Goal: Transaction & Acquisition: Purchase product/service

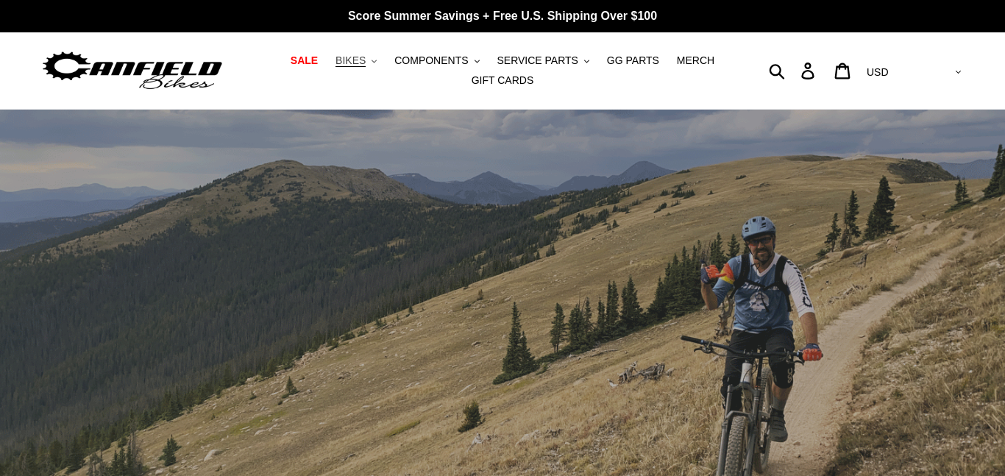
click at [360, 59] on span "BIKES" at bounding box center [350, 60] width 30 height 13
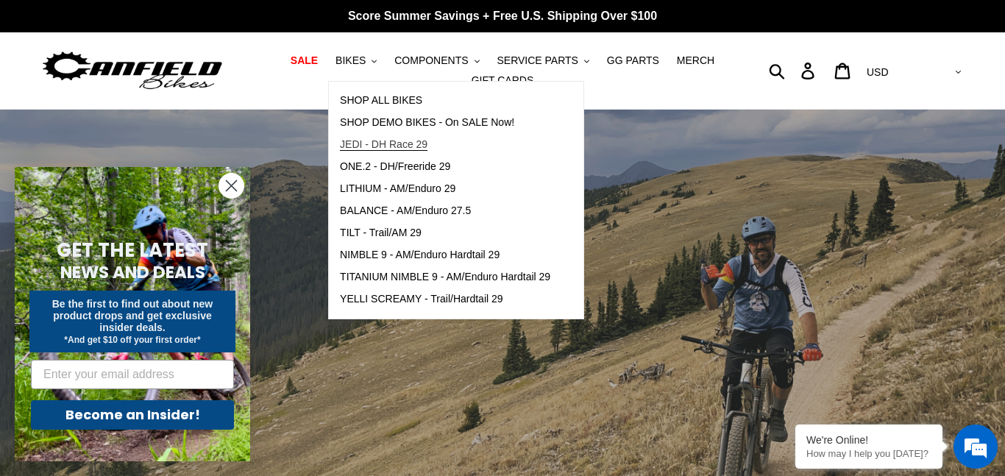
click at [405, 149] on span "JEDI - DH Race 29" at bounding box center [384, 144] width 88 height 13
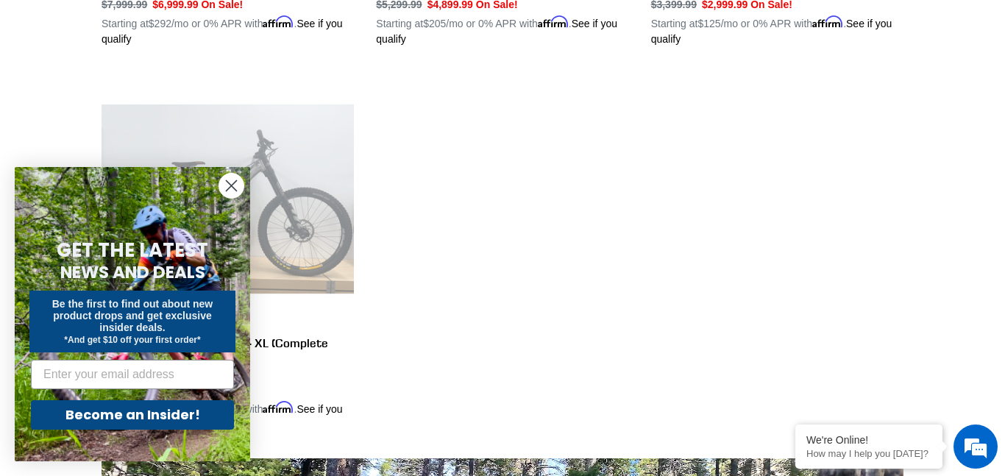
scroll to position [744, 0]
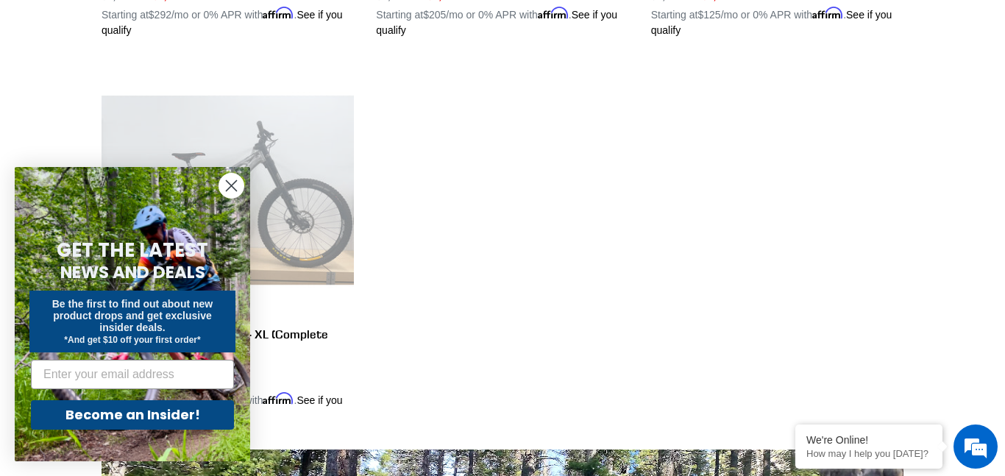
click at [232, 188] on icon "Close dialog" at bounding box center [232, 186] width 10 height 10
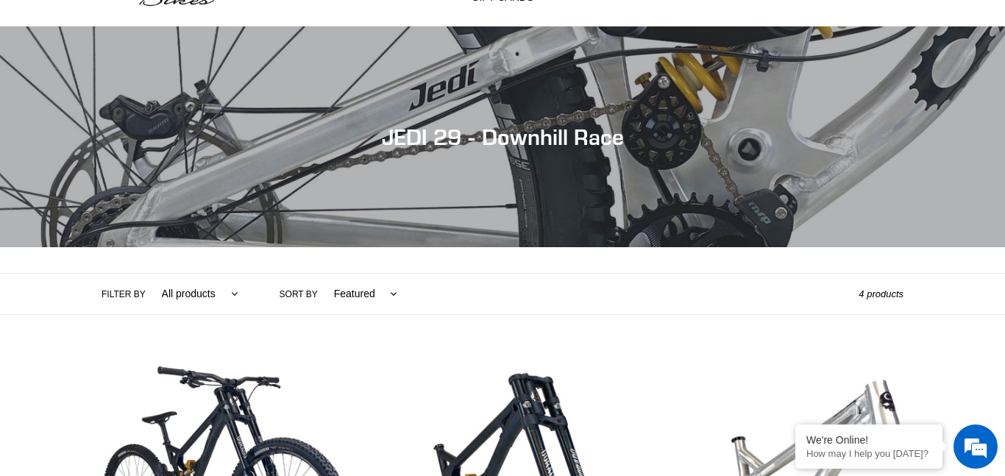
scroll to position [0, 0]
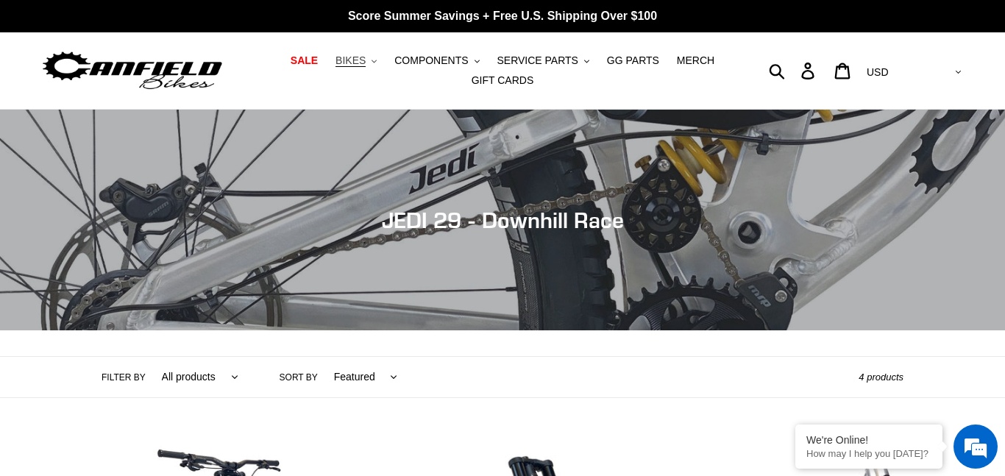
click at [366, 61] on span "BIKES" at bounding box center [350, 60] width 30 height 13
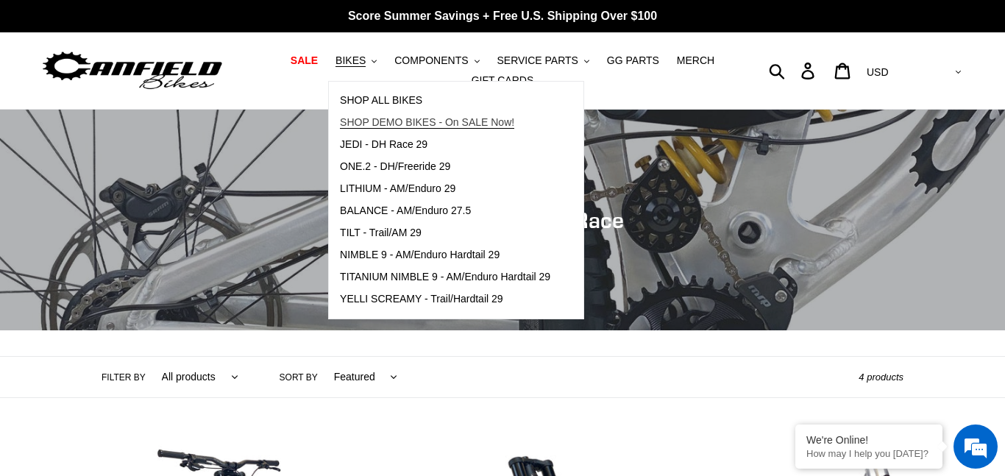
click at [383, 118] on span "SHOP DEMO BIKES - On SALE Now!" at bounding box center [427, 122] width 174 height 13
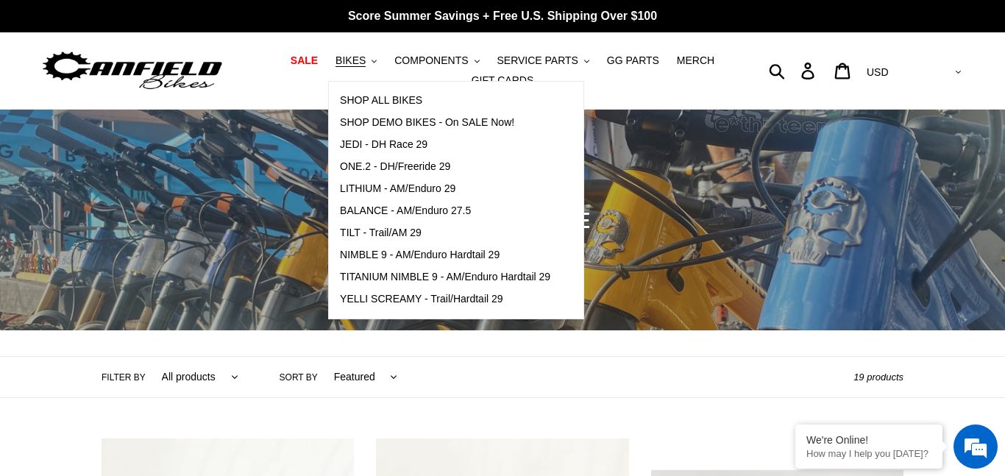
click at [295, 91] on nav "SALE BIKES .cls-1{fill:#231f20} SHOP ALL BIKES SHOP DEMO BIKES - On SALE Now! J…" at bounding box center [502, 70] width 462 height 76
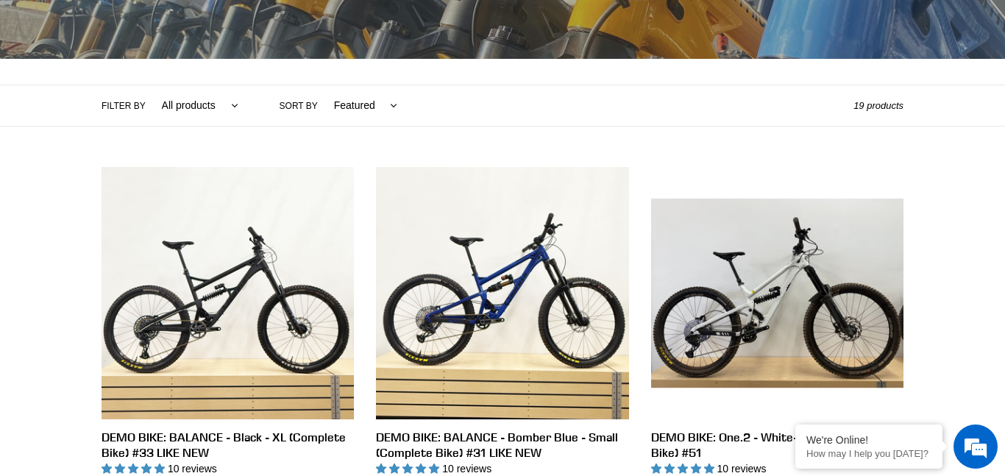
scroll to position [262, 0]
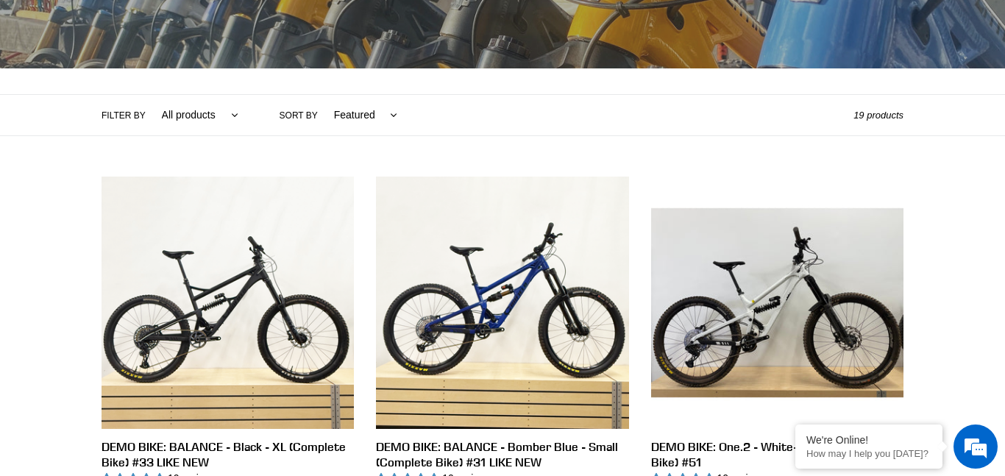
click at [218, 113] on select "All products balance BFCM23 DEMO BIKE Jedi Lithium Nimble 9 ONE.2 Tilt Yelli Sc…" at bounding box center [197, 115] width 96 height 40
select select "/collections/demo-bike-sale/jedi"
click at [149, 95] on select "All products balance BFCM23 DEMO BIKE Jedi Lithium Nimble 9 ONE.2 Tilt Yelli Sc…" at bounding box center [197, 115] width 96 height 40
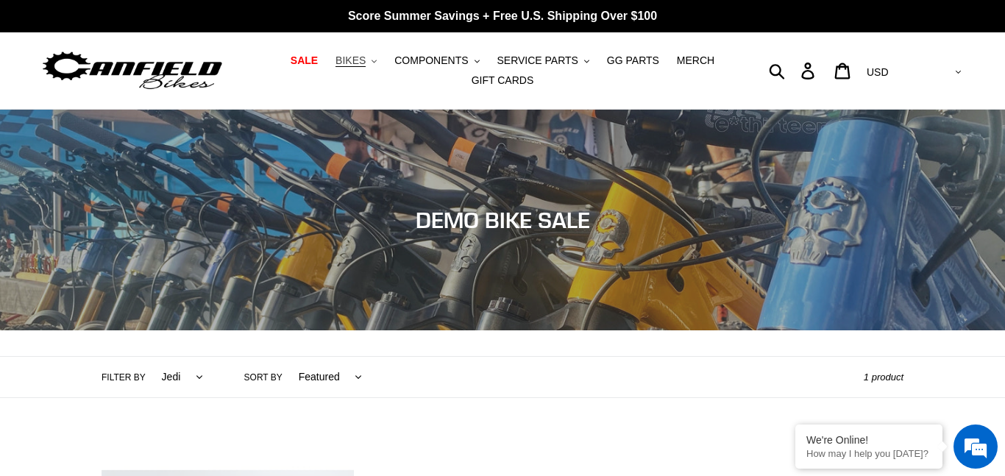
click at [359, 55] on span "BIKES" at bounding box center [350, 60] width 30 height 13
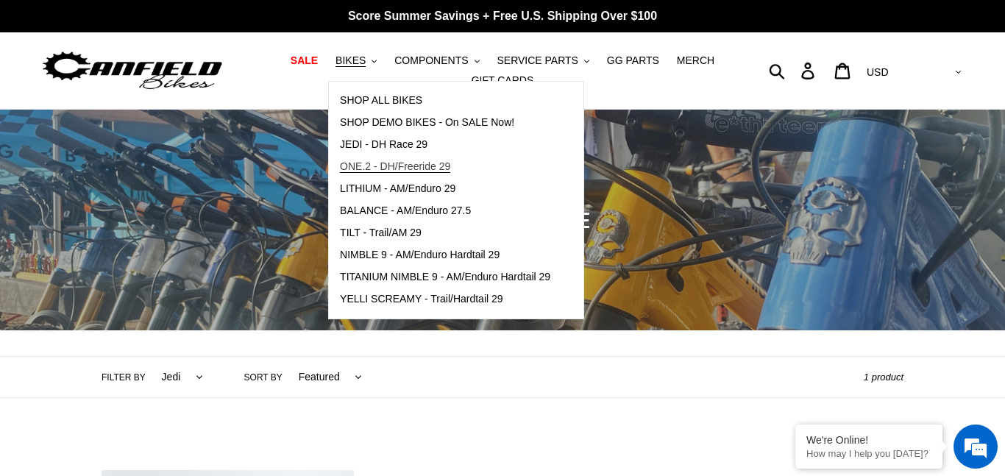
click at [389, 161] on span "ONE.2 - DH/Freeride 29" at bounding box center [395, 166] width 110 height 13
